Goal: Obtain resource: Obtain resource

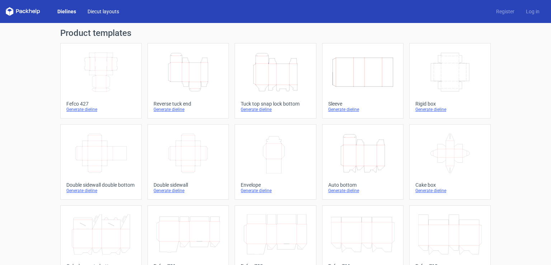
click at [103, 10] on link "Diecut layouts" at bounding box center [103, 11] width 43 height 7
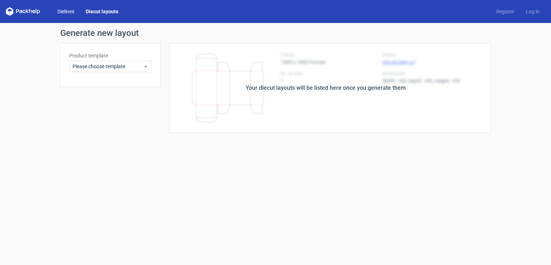
click at [66, 10] on link "Dielines" at bounding box center [66, 11] width 28 height 7
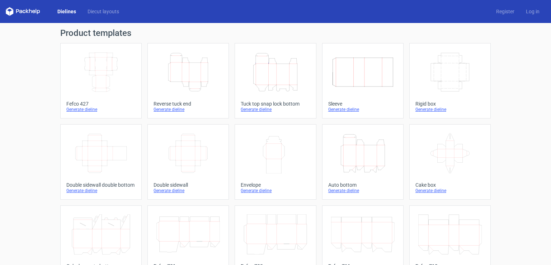
click at [257, 82] on icon "Height Depth Width" at bounding box center [275, 72] width 63 height 40
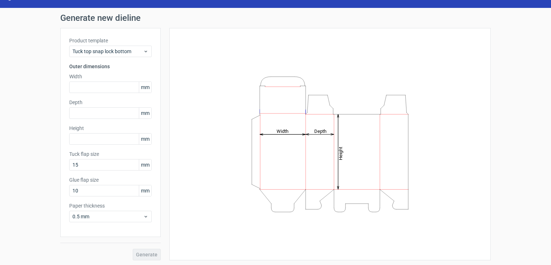
scroll to position [16, 0]
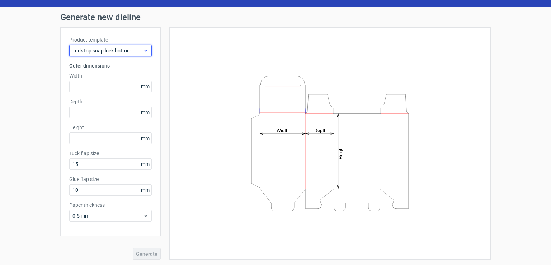
click at [131, 50] on span "Tuck top snap lock bottom" at bounding box center [107, 50] width 71 height 7
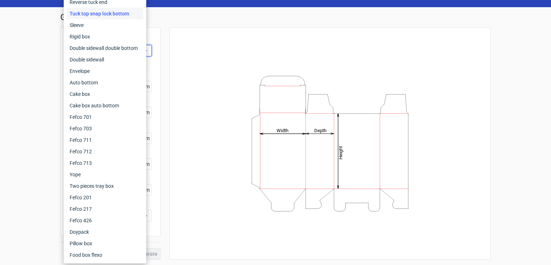
click at [44, 105] on div "Generate new dieline Product template Tuck top snap lock bottom Outer dimension…" at bounding box center [275, 136] width 551 height 258
